Goal: Task Accomplishment & Management: Manage account settings

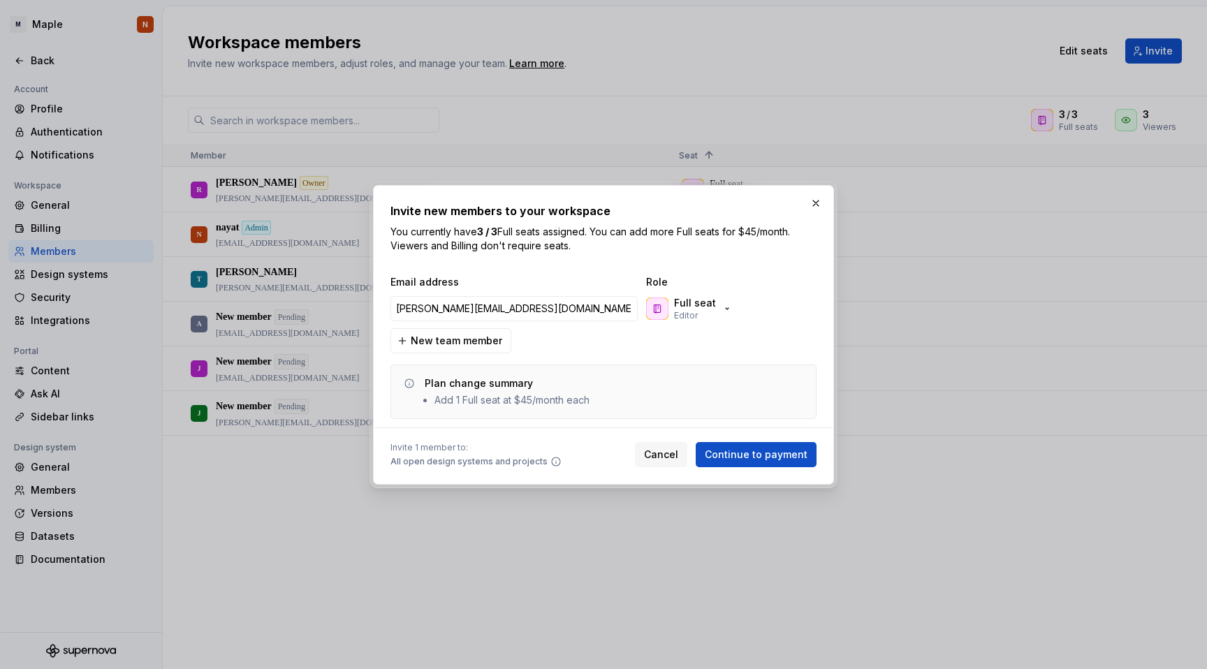
click at [600, 272] on div "Invite new members to your workspace You currently have 3 / 3 Full seats assign…" at bounding box center [603, 334] width 426 height 265
click at [486, 309] on input "[PERSON_NAME][EMAIL_ADDRESS][DOMAIN_NAME]" at bounding box center [513, 308] width 247 height 25
click at [716, 303] on div "Full seat Editor" at bounding box center [689, 308] width 87 height 25
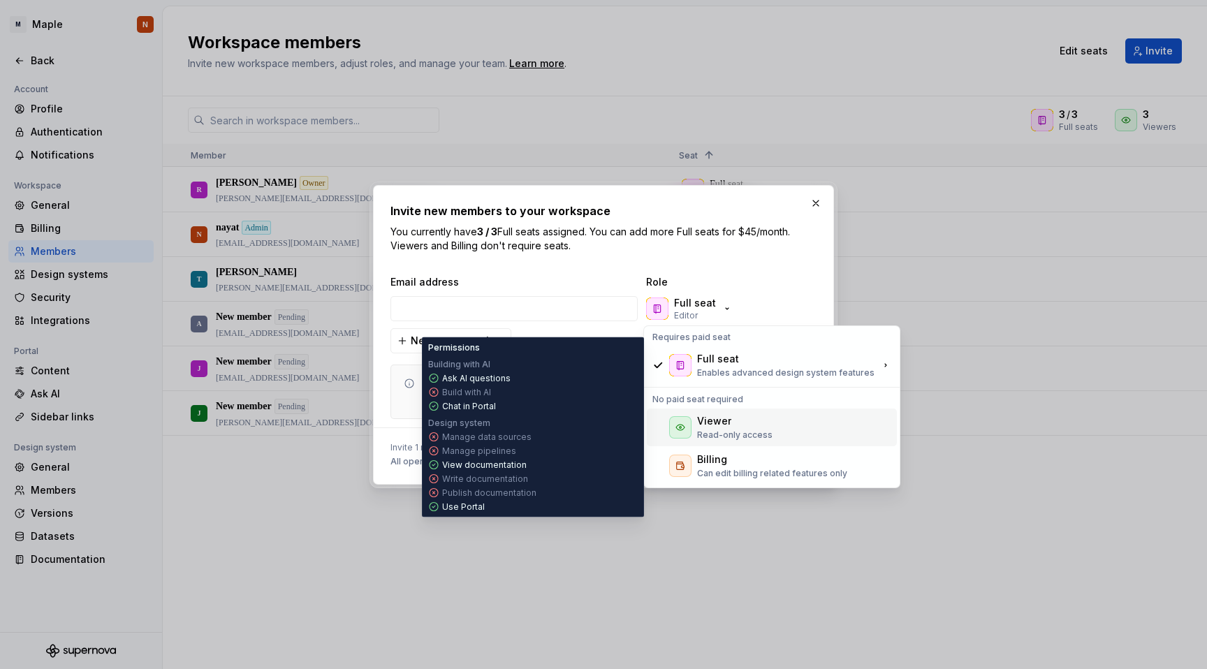
click at [735, 432] on p "Read-only access" at bounding box center [734, 434] width 75 height 11
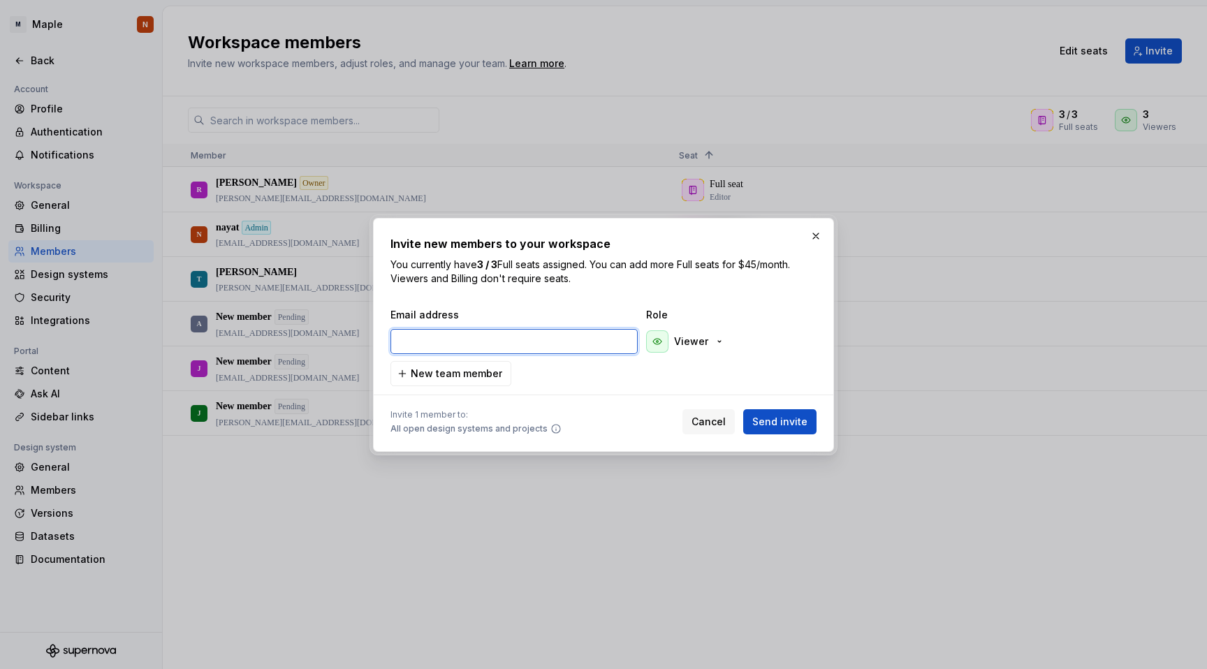
click at [436, 344] on input "email" at bounding box center [513, 341] width 247 height 25
type input "[PERSON_NAME][EMAIL_ADDRESS][DOMAIN_NAME]"
click at [797, 423] on span "Send invite" at bounding box center [779, 422] width 55 height 14
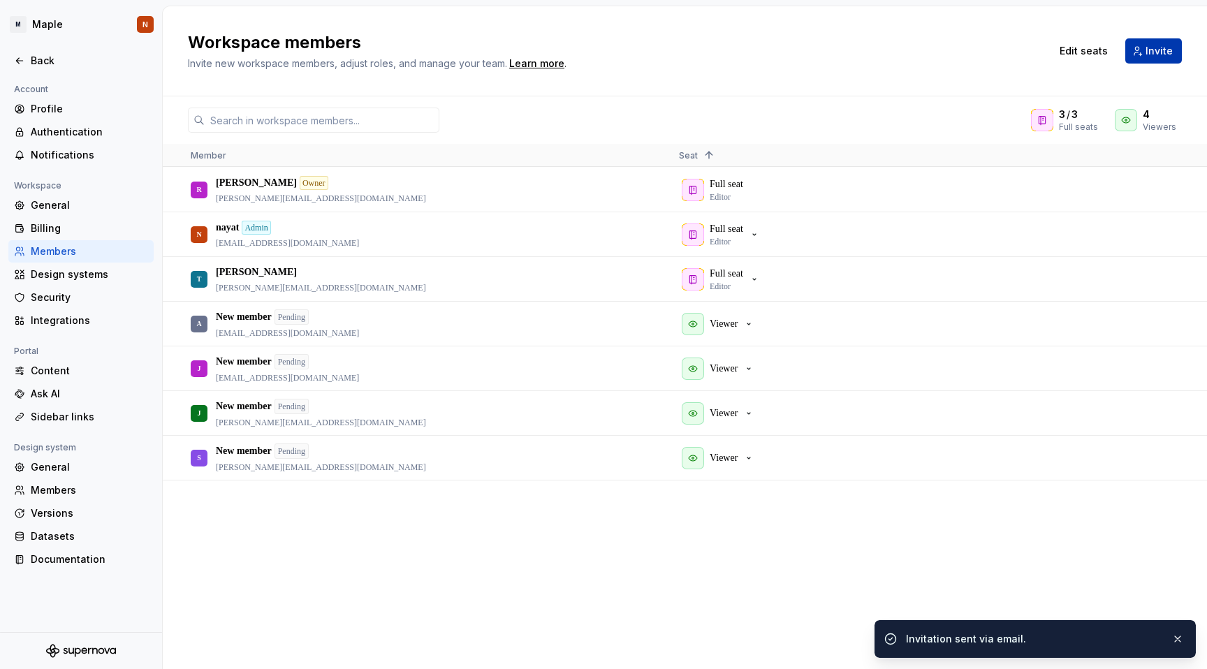
click at [1149, 52] on span "Invite" at bounding box center [1158, 51] width 27 height 14
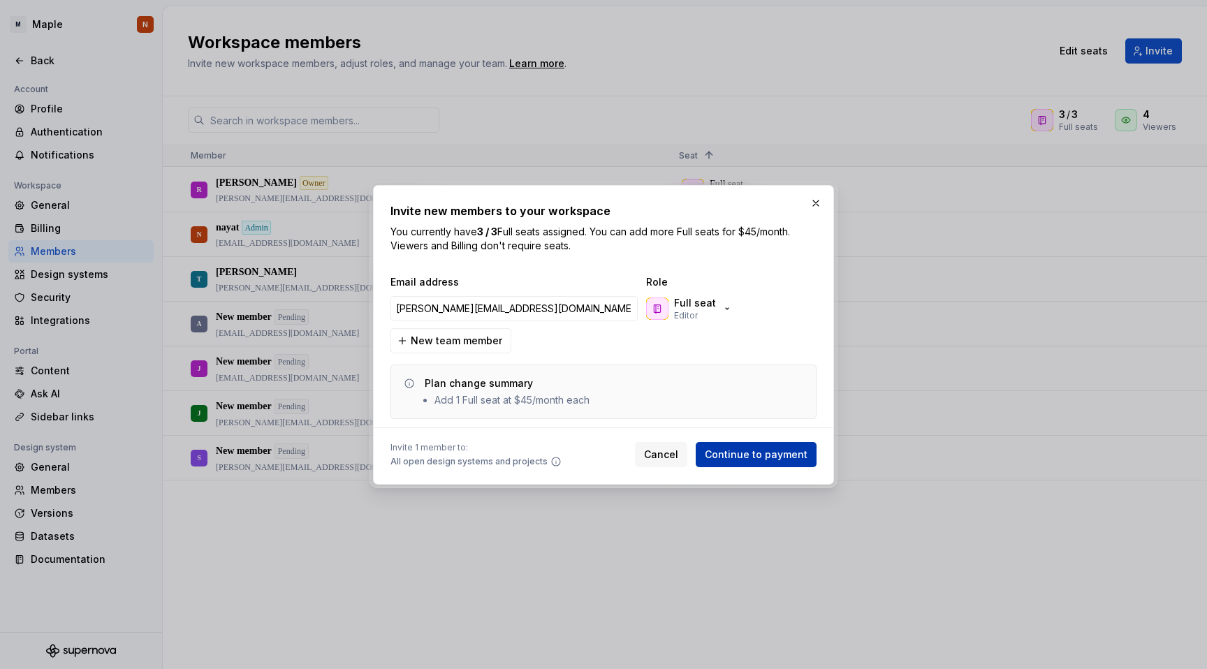
type input "[PERSON_NAME][EMAIL_ADDRESS][DOMAIN_NAME]"
click at [783, 460] on span "Continue to payment" at bounding box center [756, 455] width 103 height 14
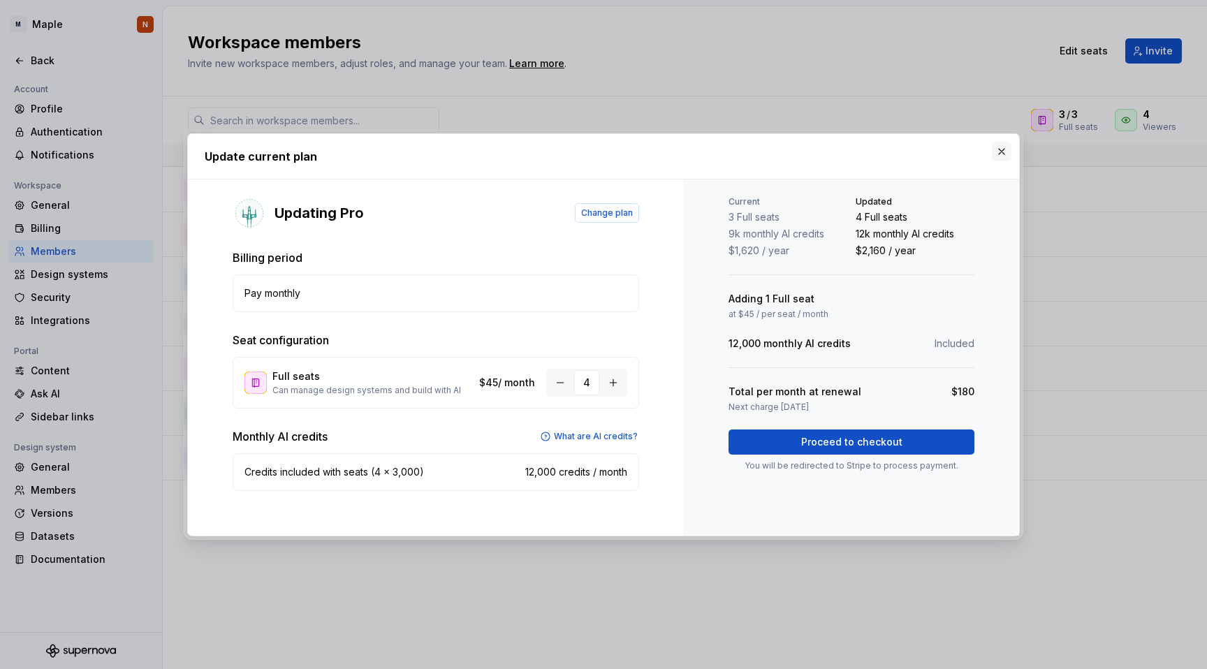
click at [1001, 154] on button "button" at bounding box center [1002, 152] width 20 height 20
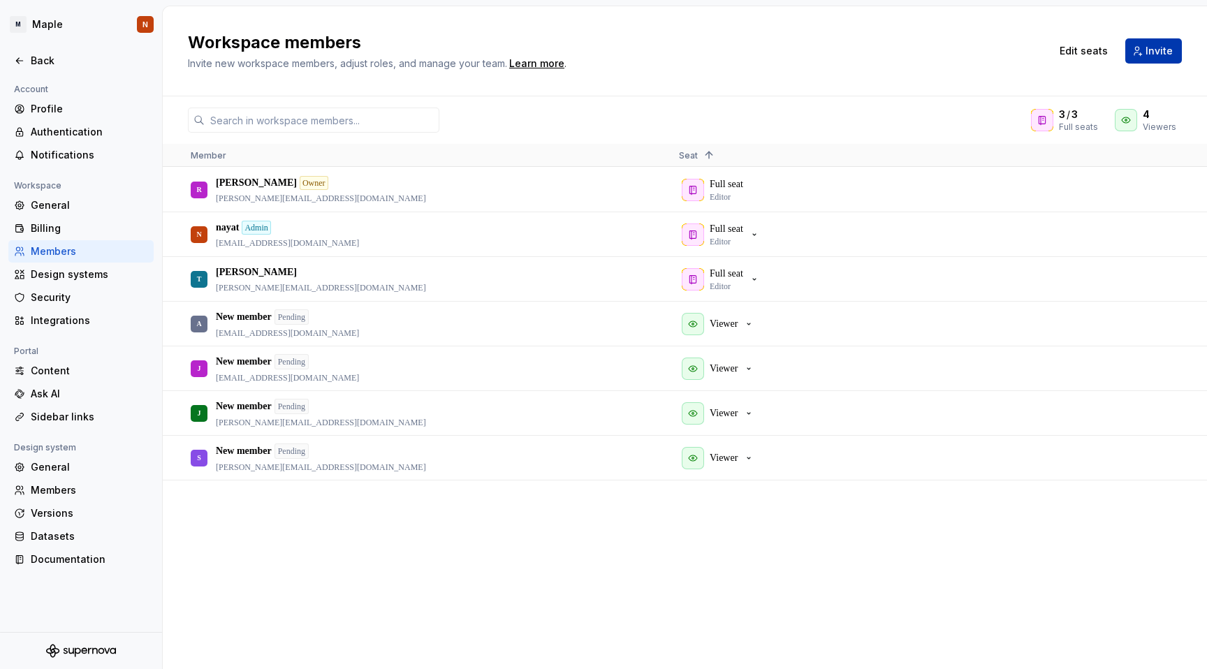
click at [1161, 54] on span "Invite" at bounding box center [1158, 51] width 27 height 14
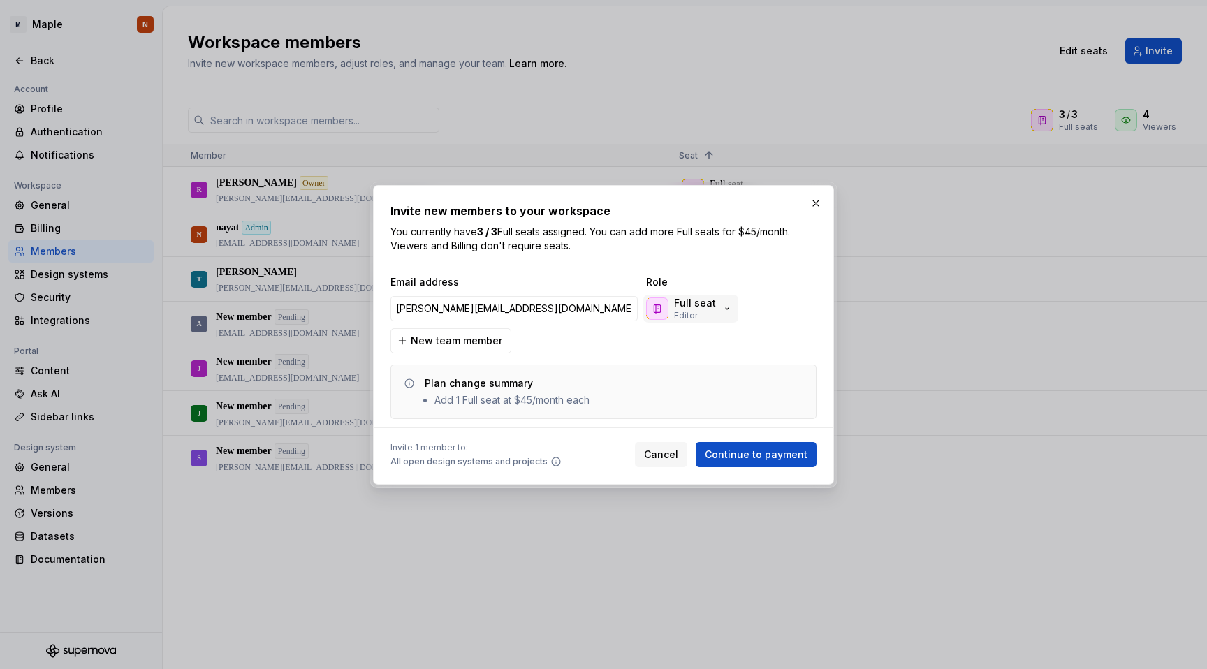
type input "[PERSON_NAME][EMAIL_ADDRESS][DOMAIN_NAME]"
click at [698, 308] on p "Full seat" at bounding box center [695, 303] width 42 height 14
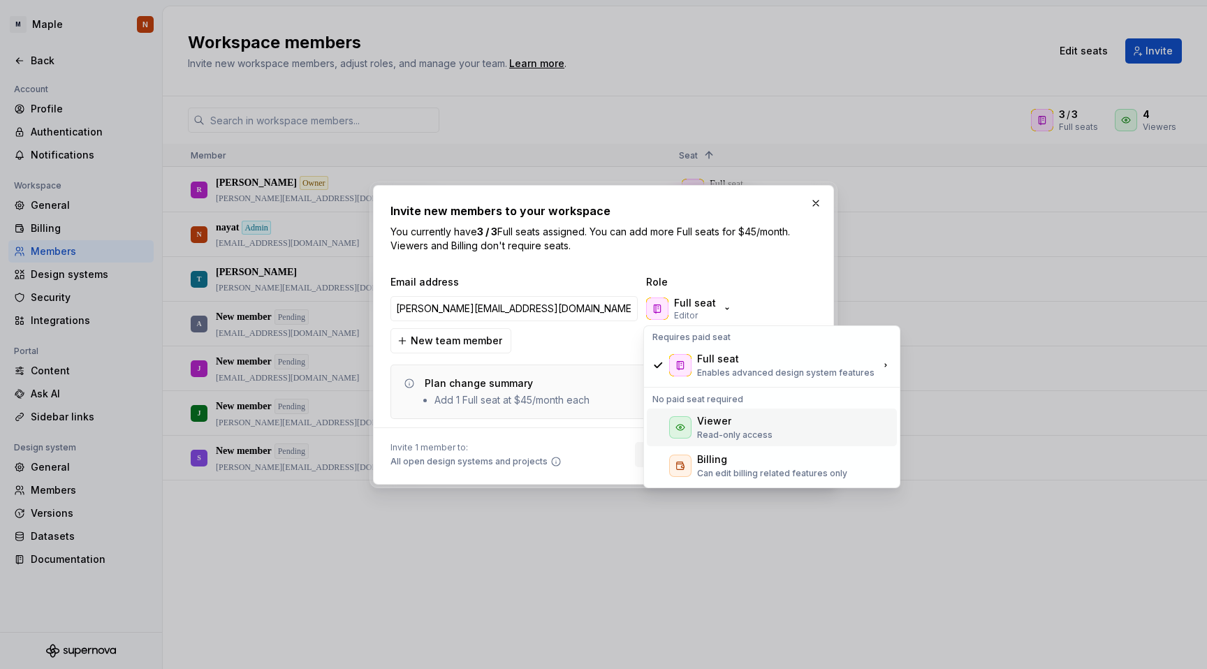
click at [714, 428] on div "Viewer Read-only access" at bounding box center [734, 427] width 75 height 27
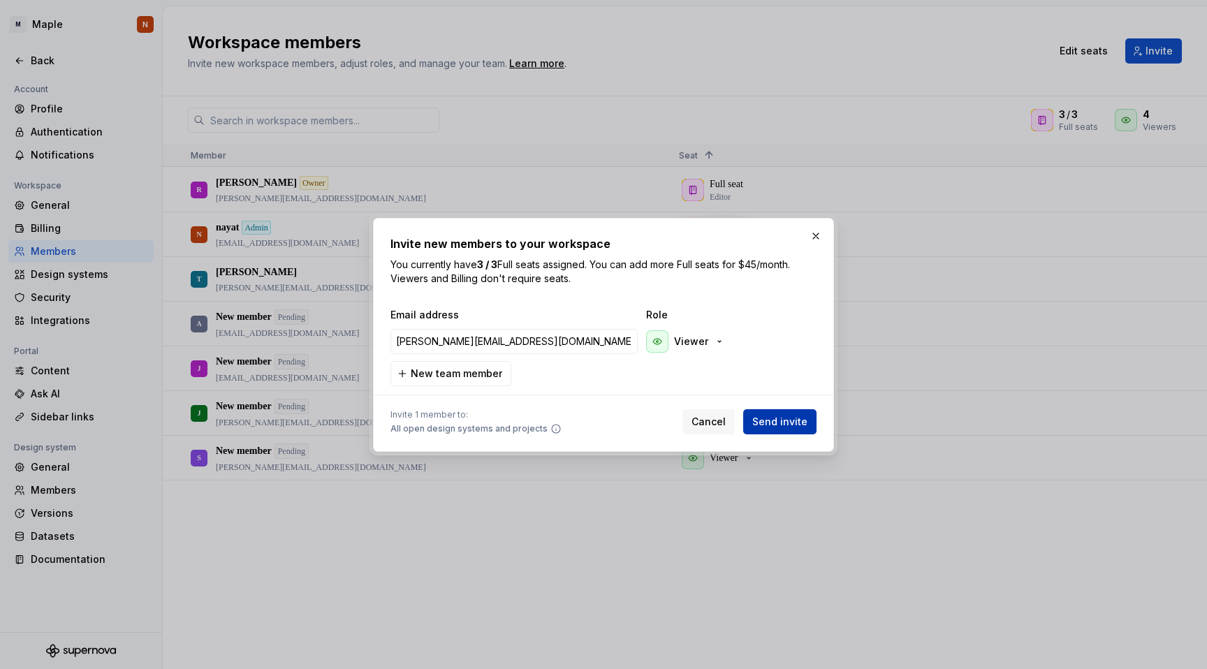
click at [798, 422] on span "Send invite" at bounding box center [779, 422] width 55 height 14
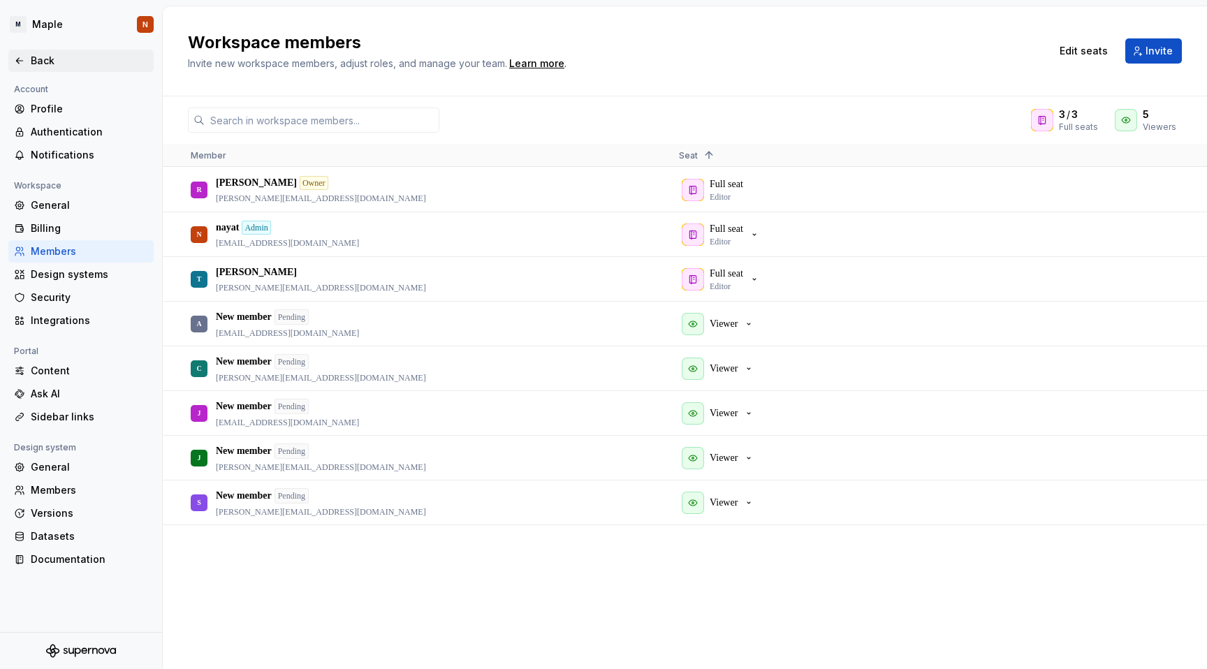
click at [36, 59] on div "Back" at bounding box center [89, 61] width 117 height 14
